Goal: Information Seeking & Learning: Learn about a topic

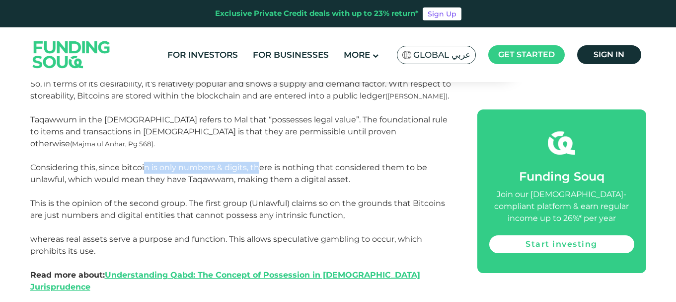
drag, startPoint x: 145, startPoint y: 156, endPoint x: 273, endPoint y: 155, distance: 128.7
click at [270, 162] on span "Considering this, since bitcoin is only numbers & digits, there is nothing that…" at bounding box center [237, 208] width 415 height 93
click at [280, 162] on span "Considering this, since bitcoin is only numbers & digits, there is nothing that…" at bounding box center [237, 208] width 415 height 93
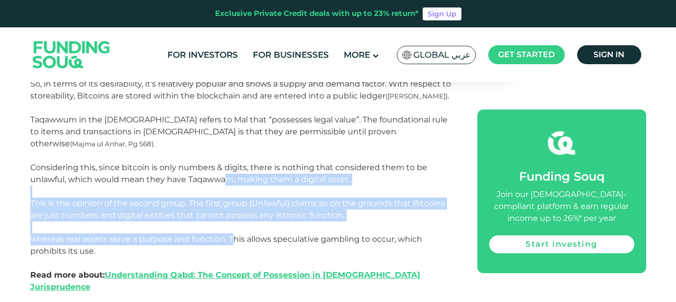
drag, startPoint x: 224, startPoint y: 162, endPoint x: 236, endPoint y: 248, distance: 87.3
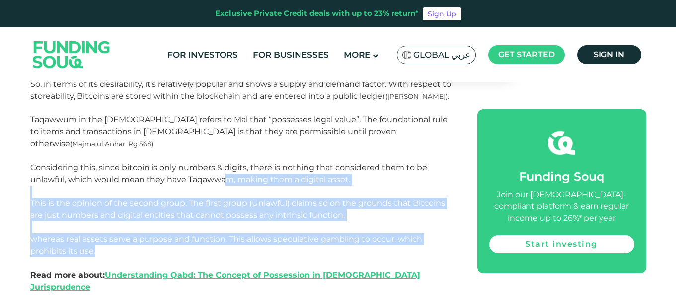
click at [236, 257] on p "Read more about: Understanding Qabd: The Concept of Possession in [DEMOGRAPHIC_…" at bounding box center [242, 281] width 425 height 48
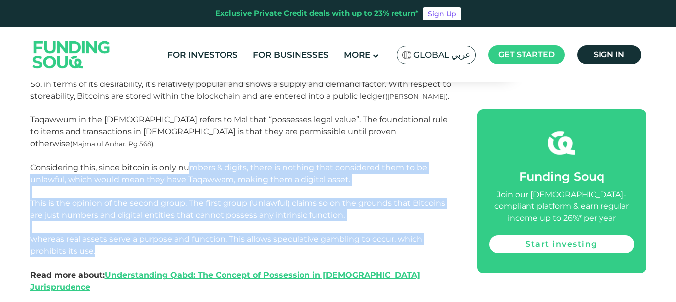
drag, startPoint x: 239, startPoint y: 241, endPoint x: 190, endPoint y: 152, distance: 101.4
click at [191, 161] on p "Considering this, since bitcoin is only numbers & digits, there is nothing that…" at bounding box center [242, 208] width 425 height 95
click at [190, 162] on span "Considering this, since bitcoin is only numbers & digits, there is nothing that…" at bounding box center [237, 208] width 415 height 93
drag, startPoint x: 187, startPoint y: 150, endPoint x: 224, endPoint y: 255, distance: 111.1
click at [220, 244] on p "Considering this, since bitcoin is only numbers & digits, there is nothing that…" at bounding box center [242, 208] width 425 height 95
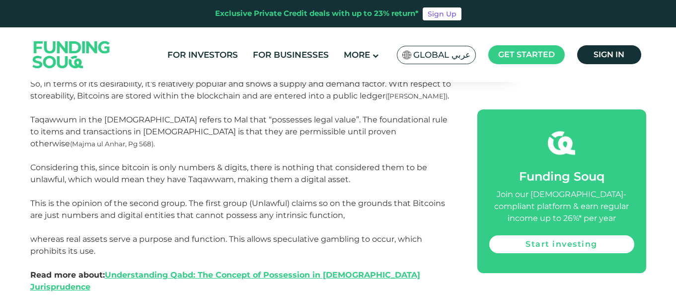
click at [224, 257] on p "Read more about: Understanding Qabd: The Concept of Possession in [DEMOGRAPHIC_…" at bounding box center [242, 281] width 425 height 48
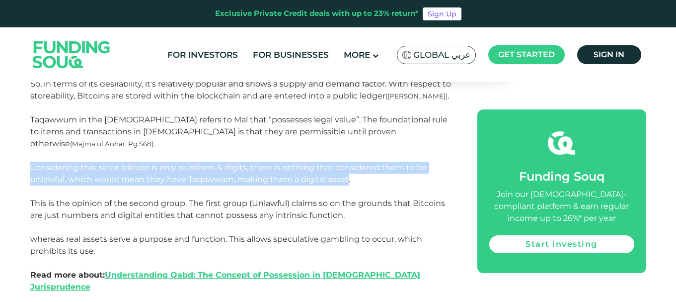
drag, startPoint x: 346, startPoint y: 168, endPoint x: 9, endPoint y: 150, distance: 337.3
drag, startPoint x: 14, startPoint y: 150, endPoint x: 398, endPoint y: 183, distance: 385.9
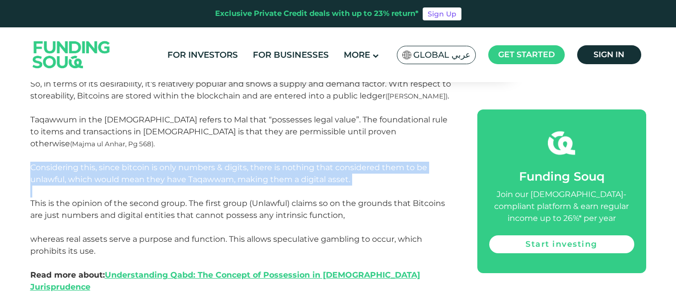
click at [398, 183] on p "Considering this, since bitcoin is only numbers & digits, there is nothing that…" at bounding box center [242, 208] width 425 height 95
drag, startPoint x: 378, startPoint y: 166, endPoint x: 19, endPoint y: 157, distance: 358.3
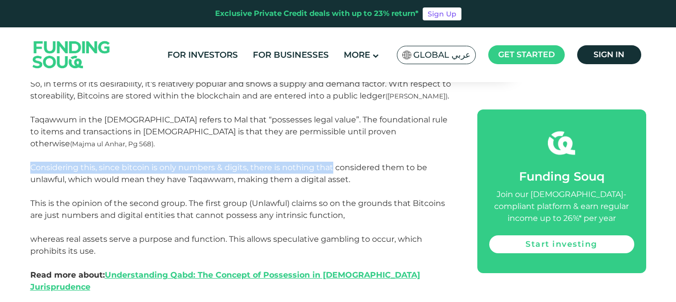
drag, startPoint x: 19, startPoint y: 157, endPoint x: 371, endPoint y: 174, distance: 352.1
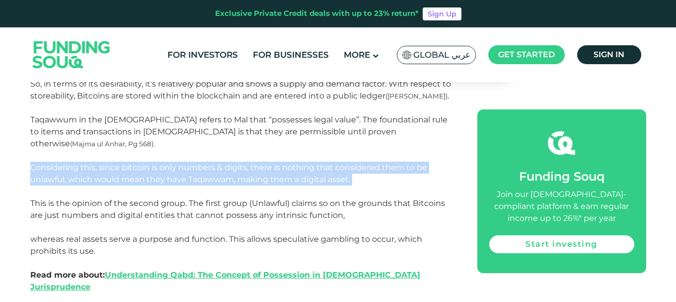
click at [371, 174] on p "Considering this, since bitcoin is only numbers & digits, there is nothing that…" at bounding box center [242, 208] width 425 height 95
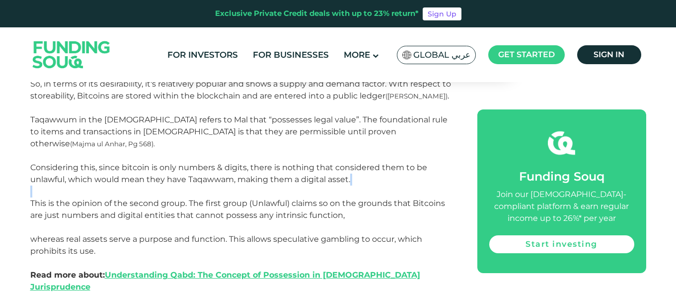
click at [371, 174] on p "Considering this, since bitcoin is only numbers & digits, there is nothing that…" at bounding box center [242, 208] width 425 height 95
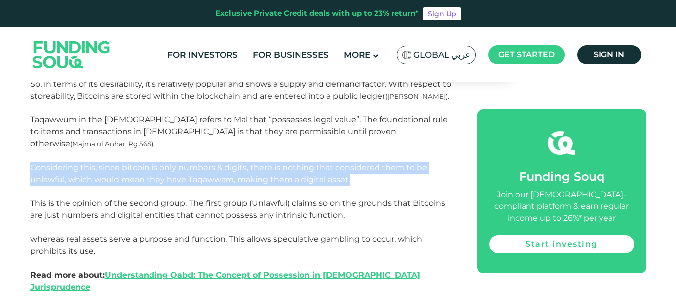
drag, startPoint x: 356, startPoint y: 171, endPoint x: 0, endPoint y: 156, distance: 356.5
drag, startPoint x: 349, startPoint y: 172, endPoint x: 6, endPoint y: 148, distance: 343.6
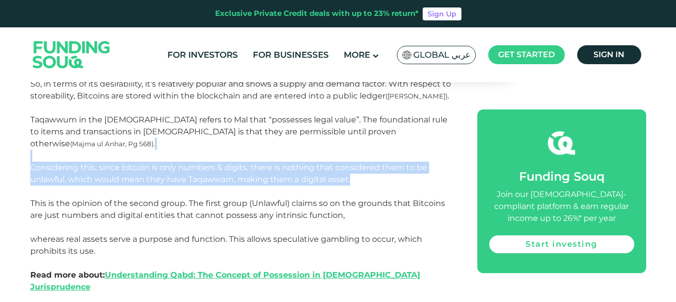
drag, startPoint x: 18, startPoint y: 154, endPoint x: 367, endPoint y: 164, distance: 349.3
click at [367, 164] on p "Considering this, since bitcoin is only numbers & digits, there is nothing that…" at bounding box center [242, 208] width 425 height 95
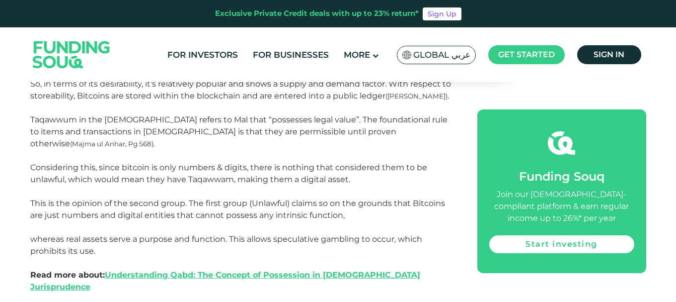
click at [367, 164] on p "Considering this, since bitcoin is only numbers & digits, there is nothing that…" at bounding box center [242, 208] width 425 height 95
drag, startPoint x: 367, startPoint y: 164, endPoint x: 298, endPoint y: 164, distance: 69.5
click at [298, 164] on p "Considering this, since bitcoin is only numbers & digits, there is nothing that…" at bounding box center [242, 208] width 425 height 95
click at [298, 164] on span "Considering this, since bitcoin is only numbers & digits, there is nothing that…" at bounding box center [237, 208] width 415 height 93
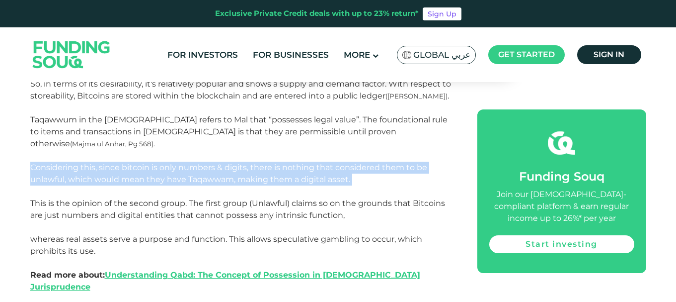
click at [298, 164] on span "Considering this, since bitcoin is only numbers & digits, there is nothing that…" at bounding box center [237, 208] width 415 height 93
click at [367, 164] on p "Considering this, since bitcoin is only numbers & digits, there is nothing that…" at bounding box center [242, 208] width 425 height 95
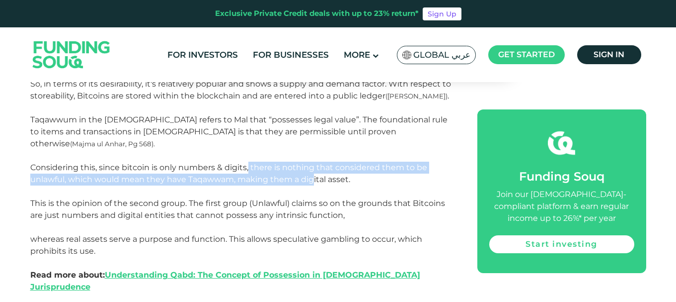
drag, startPoint x: 258, startPoint y: 156, endPoint x: 332, endPoint y: 166, distance: 74.7
click at [329, 165] on span "Considering this, since bitcoin is only numbers & digits, there is nothing that…" at bounding box center [237, 208] width 415 height 93
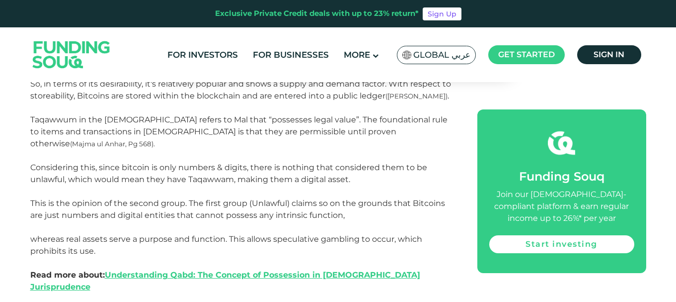
click at [335, 166] on span "Considering this, since bitcoin is only numbers & digits, there is nothing that…" at bounding box center [237, 208] width 415 height 93
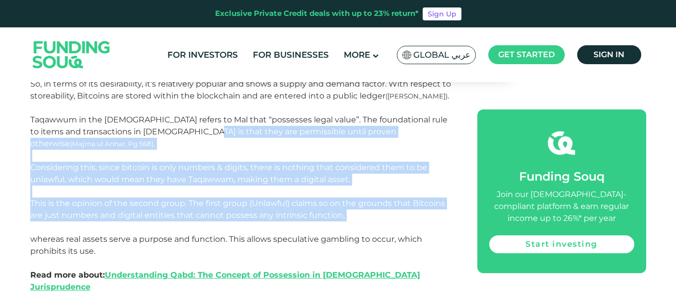
drag, startPoint x: 203, startPoint y: 185, endPoint x: 245, endPoint y: 228, distance: 59.7
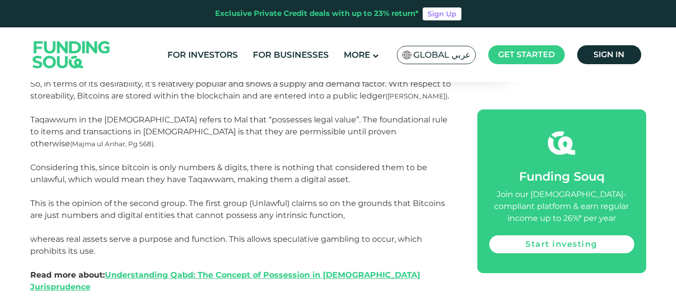
click at [247, 228] on span "Considering this, since bitcoin is only numbers & digits, there is nothing that…" at bounding box center [237, 208] width 415 height 93
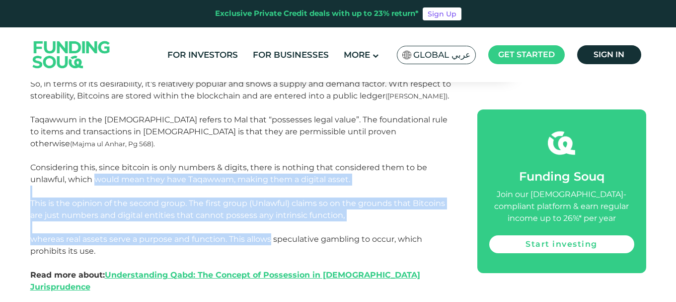
drag, startPoint x: 247, startPoint y: 228, endPoint x: 79, endPoint y: 169, distance: 177.4
click at [80, 169] on span "Considering this, since bitcoin is only numbers & digits, there is nothing that…" at bounding box center [237, 208] width 415 height 93
click at [75, 169] on span "Considering this, since bitcoin is only numbers & digits, there is nothing that…" at bounding box center [237, 208] width 415 height 93
click at [161, 204] on span "Considering this, since bitcoin is only numbers & digits, there is nothing that…" at bounding box center [237, 208] width 415 height 93
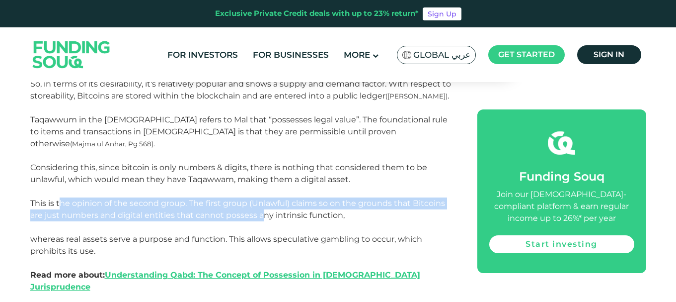
drag, startPoint x: 62, startPoint y: 192, endPoint x: 268, endPoint y: 207, distance: 206.2
click at [267, 207] on span "Considering this, since bitcoin is only numbers & digits, there is nothing that…" at bounding box center [237, 208] width 415 height 93
click at [271, 206] on span "Considering this, since bitcoin is only numbers & digits, there is nothing that…" at bounding box center [237, 208] width 415 height 93
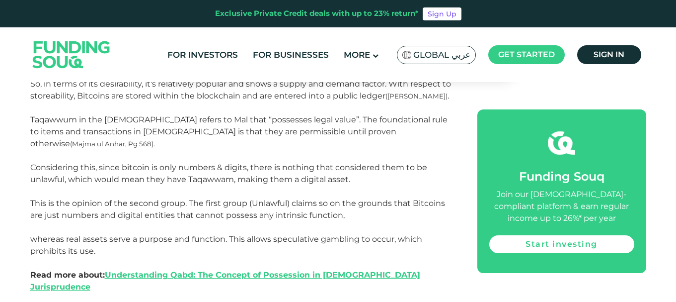
click at [271, 206] on span "Considering this, since bitcoin is only numbers & digits, there is nothing that…" at bounding box center [237, 208] width 415 height 93
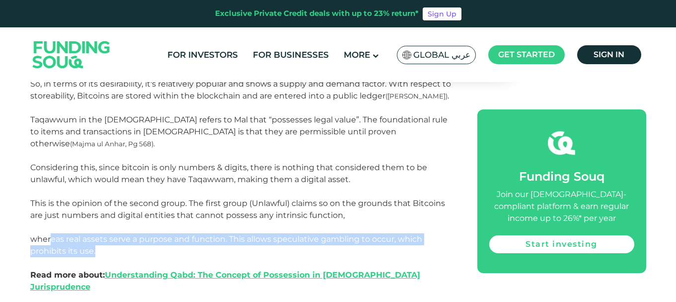
drag, startPoint x: 49, startPoint y: 231, endPoint x: 154, endPoint y: 235, distance: 105.4
click at [154, 235] on p "Considering this, since bitcoin is only numbers & digits, there is nothing that…" at bounding box center [242, 208] width 425 height 95
drag, startPoint x: 154, startPoint y: 235, endPoint x: 140, endPoint y: 227, distance: 17.4
click at [140, 227] on p "Considering this, since bitcoin is only numbers & digits, there is nothing that…" at bounding box center [242, 208] width 425 height 95
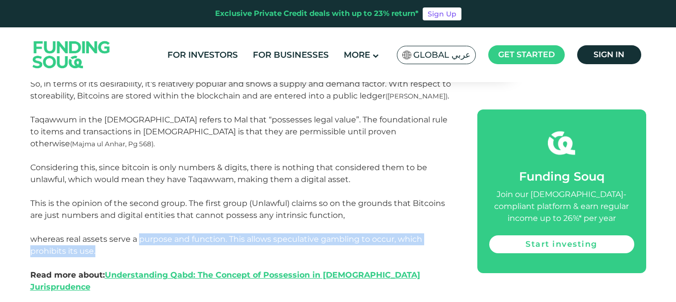
click at [140, 227] on span "Considering this, since bitcoin is only numbers & digits, there is nothing that…" at bounding box center [237, 208] width 415 height 93
drag, startPoint x: 140, startPoint y: 227, endPoint x: 189, endPoint y: 243, distance: 51.8
click at [189, 243] on p "Considering this, since bitcoin is only numbers & digits, there is nothing that…" at bounding box center [242, 208] width 425 height 95
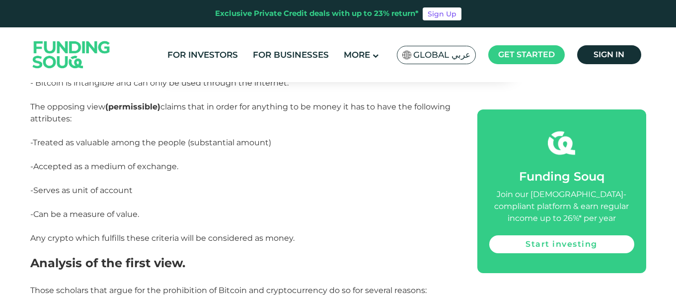
scroll to position [1571, 0]
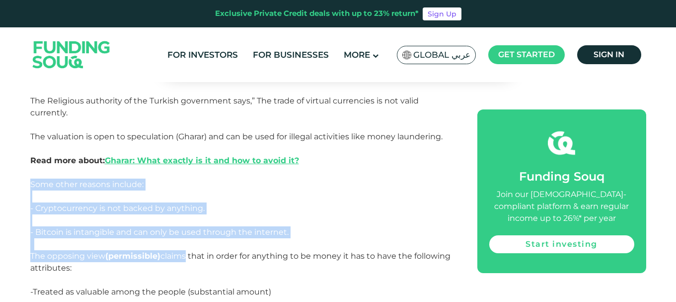
drag, startPoint x: 153, startPoint y: 164, endPoint x: 190, endPoint y: 239, distance: 83.5
click at [190, 239] on div "Currency has been used as a medium of exchange for centuries. Individuals and e…" at bounding box center [242, 125] width 425 height 2377
click at [190, 250] on p "The opposing view (permissible) claims that in order for anything to be money i…" at bounding box center [242, 268] width 425 height 36
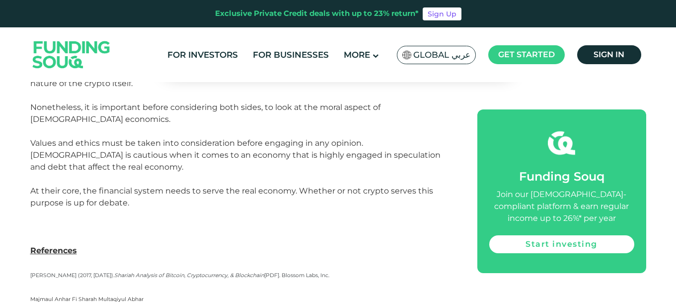
scroll to position [2366, 0]
